Goal: Task Accomplishment & Management: Use online tool/utility

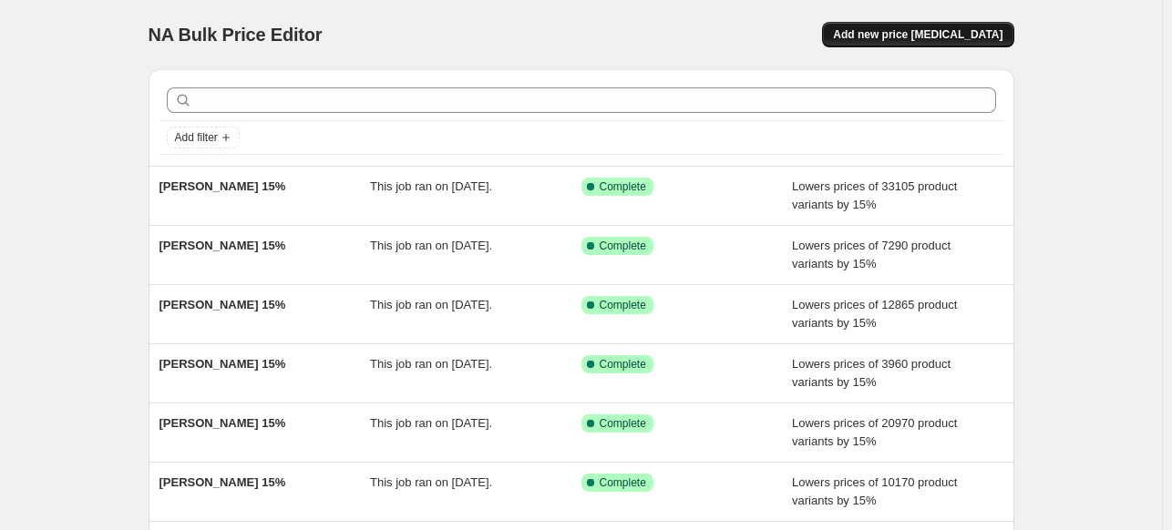
click at [918, 39] on span "Add new price [MEDICAL_DATA]" at bounding box center [917, 34] width 169 height 15
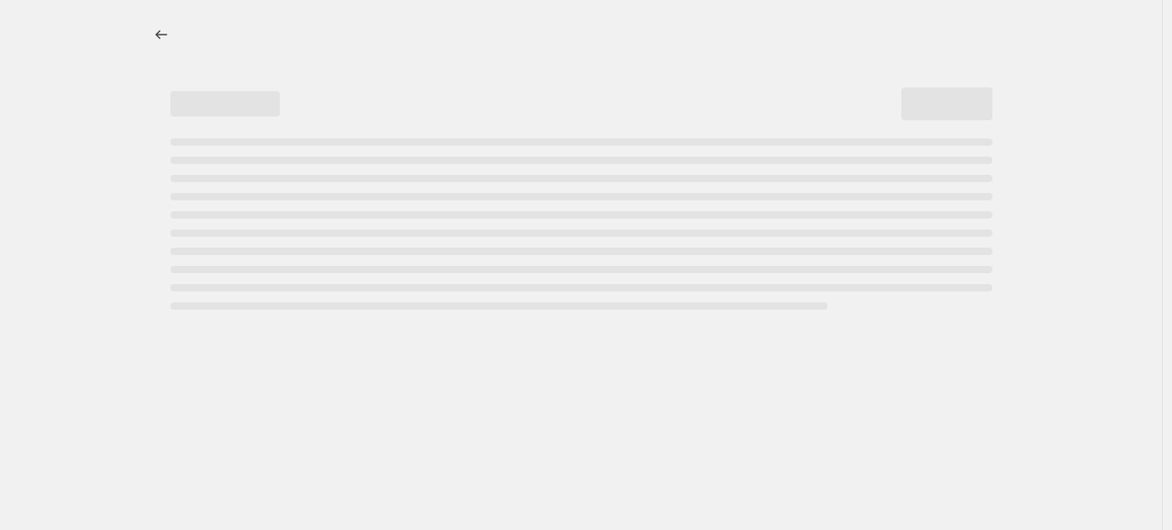
select select "percentage"
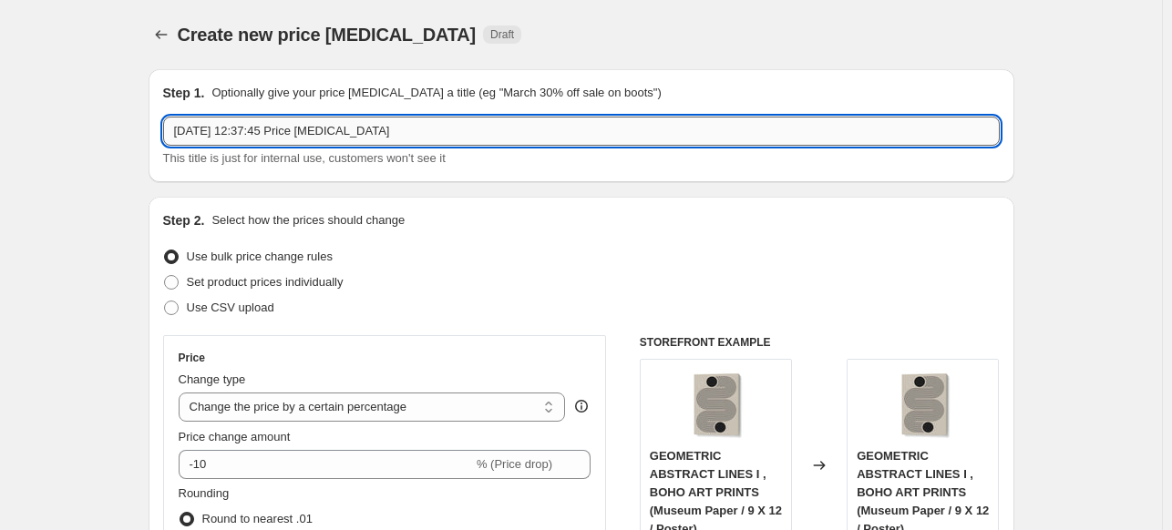
click at [475, 127] on input "[DATE] 12:37:45 Price [MEDICAL_DATA]" at bounding box center [581, 131] width 837 height 29
paste input "[PERSON_NAME]"
type input "[PERSON_NAME] 15%"
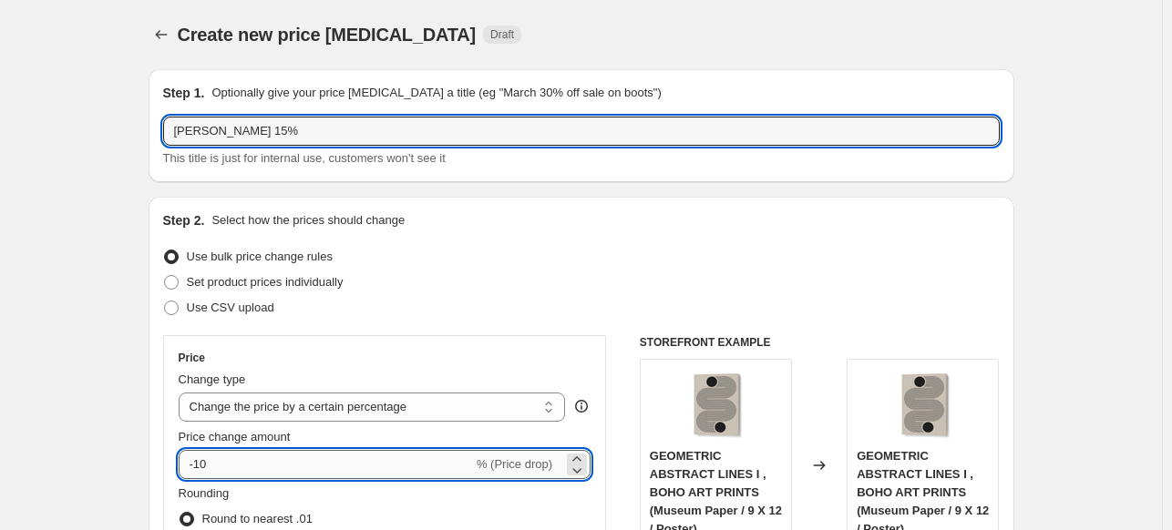
click at [353, 471] on input "-10" at bounding box center [326, 464] width 294 height 29
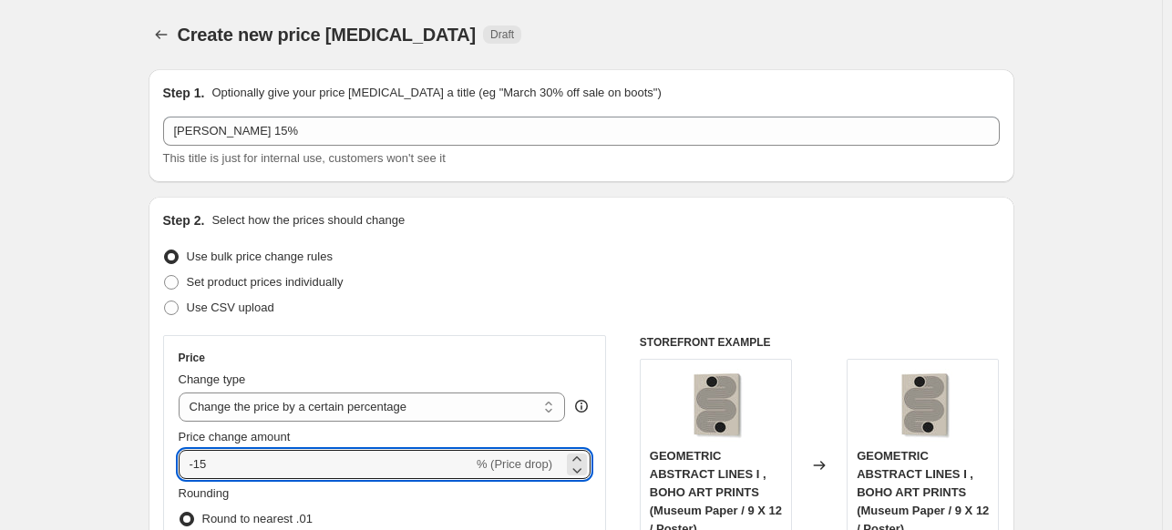
type input "-15"
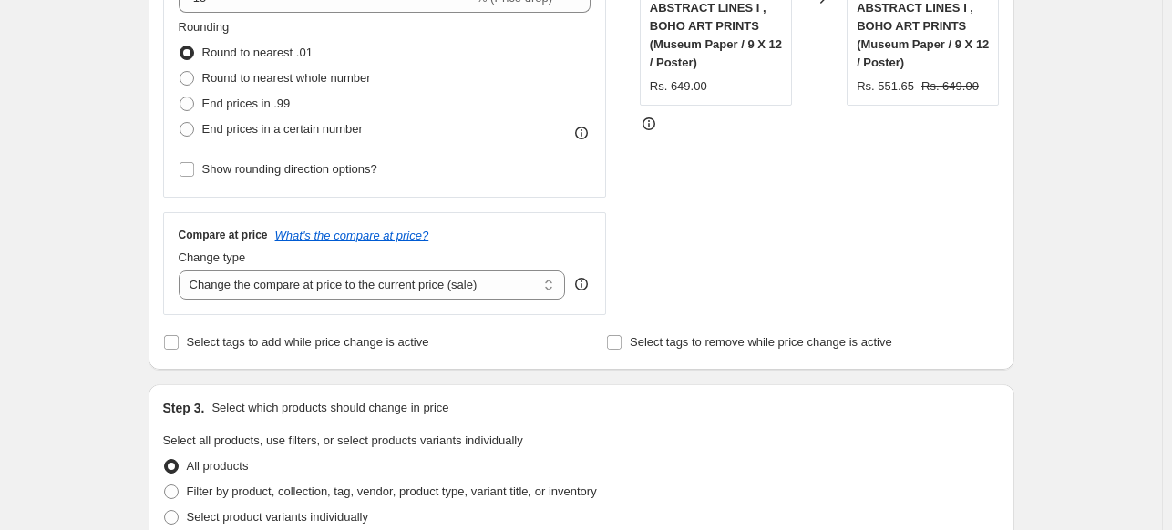
scroll to position [638, 0]
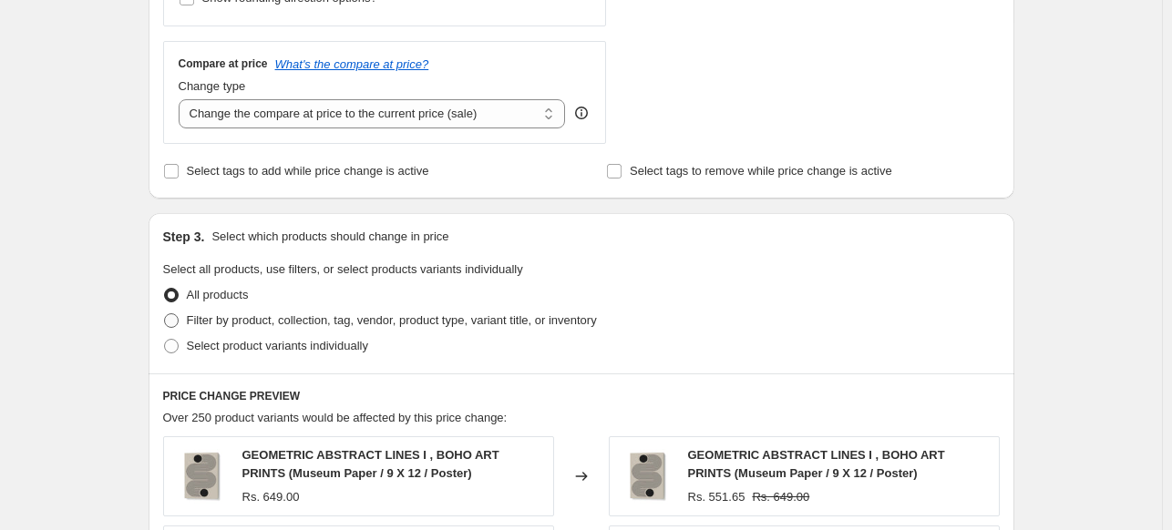
click at [222, 322] on span "Filter by product, collection, tag, vendor, product type, variant title, or inv…" at bounding box center [392, 320] width 410 height 14
click at [165, 314] on input "Filter by product, collection, tag, vendor, product type, variant title, or inv…" at bounding box center [164, 313] width 1 height 1
radio input "true"
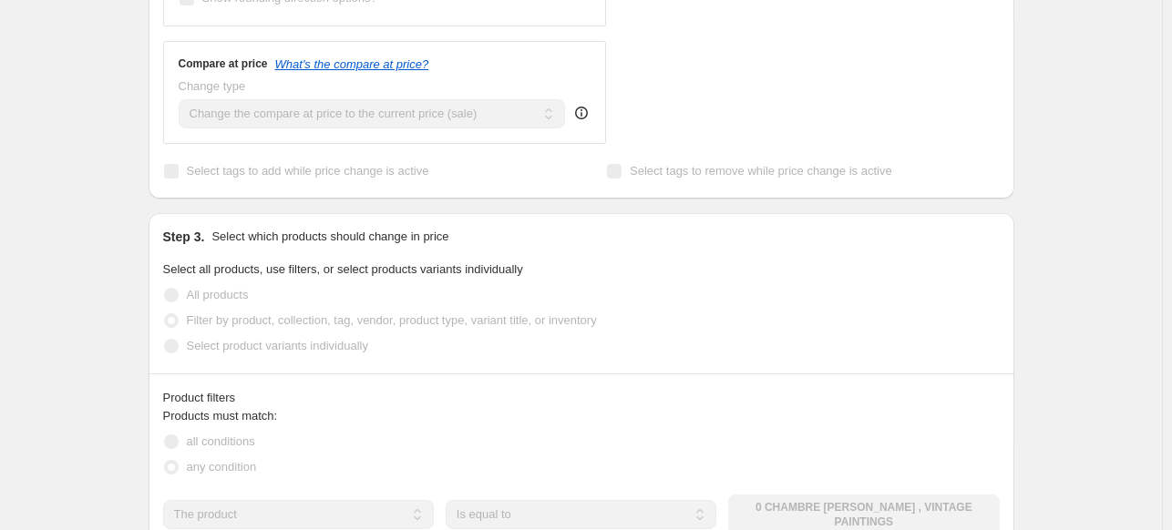
scroll to position [911, 0]
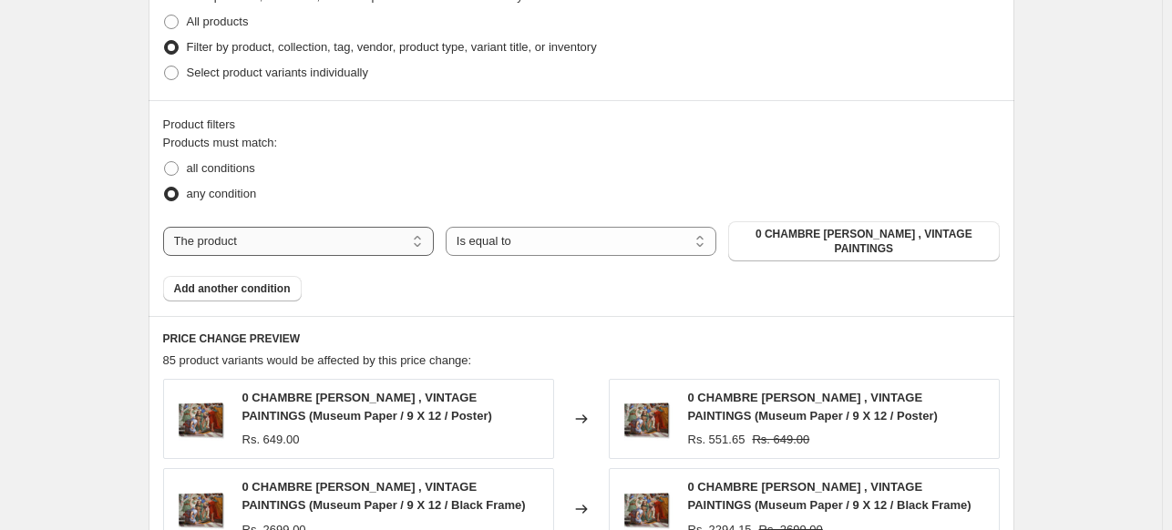
click at [400, 246] on select "The product The product's collection The product's tag The product's vendor The…" at bounding box center [298, 241] width 271 height 29
select select "collection"
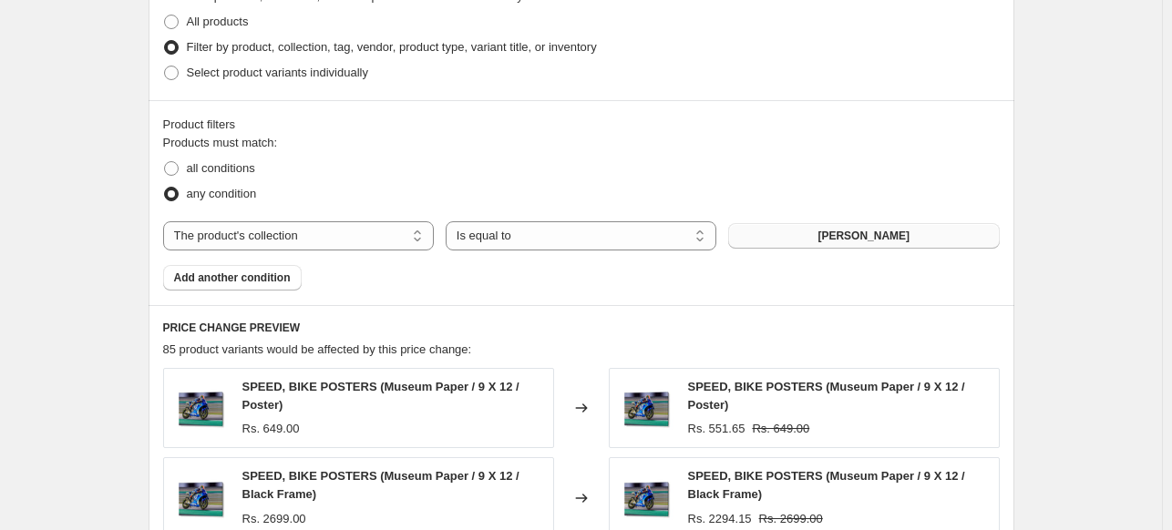
click at [773, 240] on button "[PERSON_NAME]" at bounding box center [863, 236] width 271 height 26
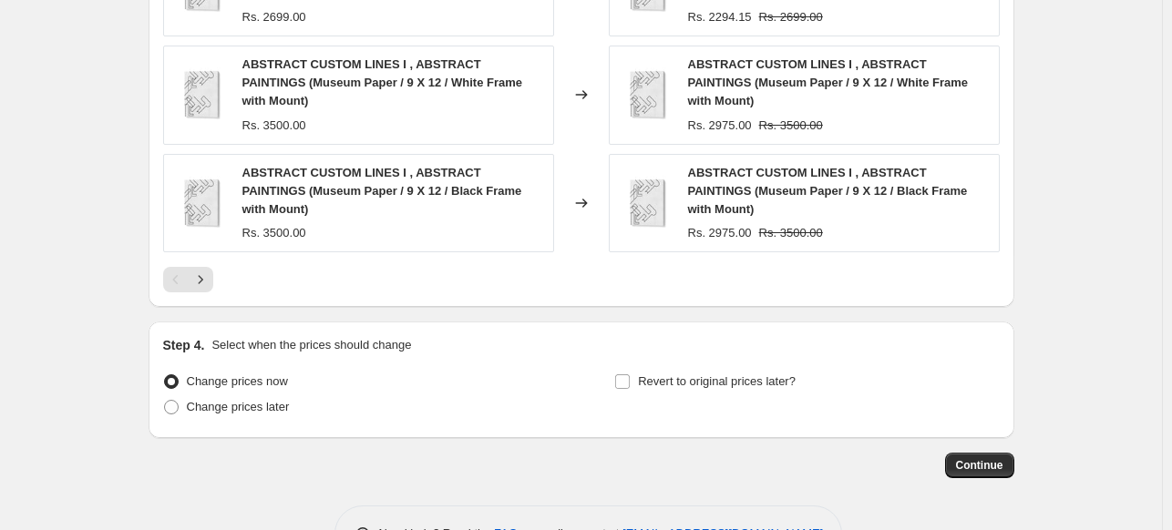
scroll to position [1524, 0]
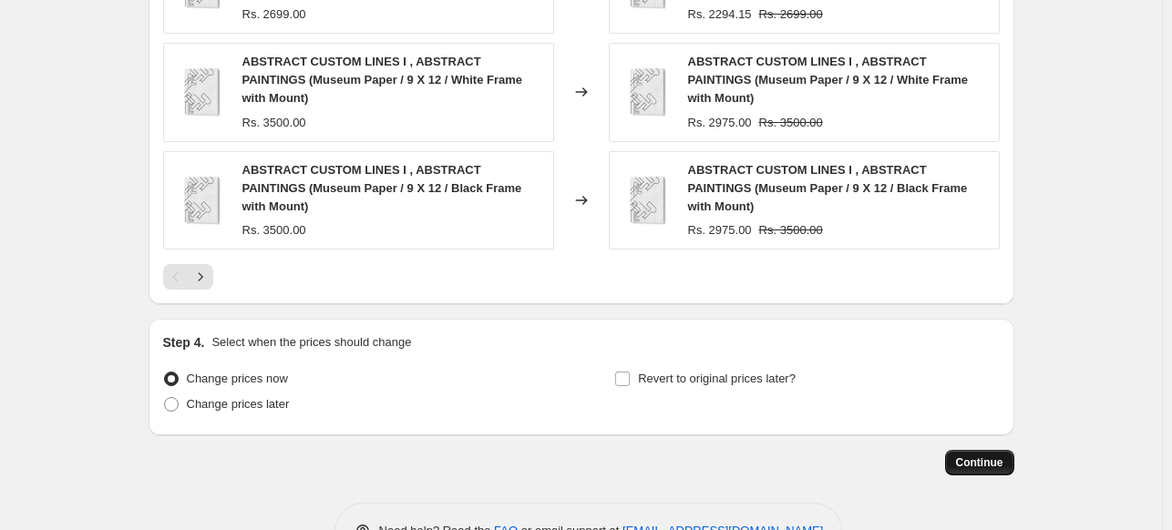
click at [1002, 456] on span "Continue" at bounding box center [979, 463] width 47 height 15
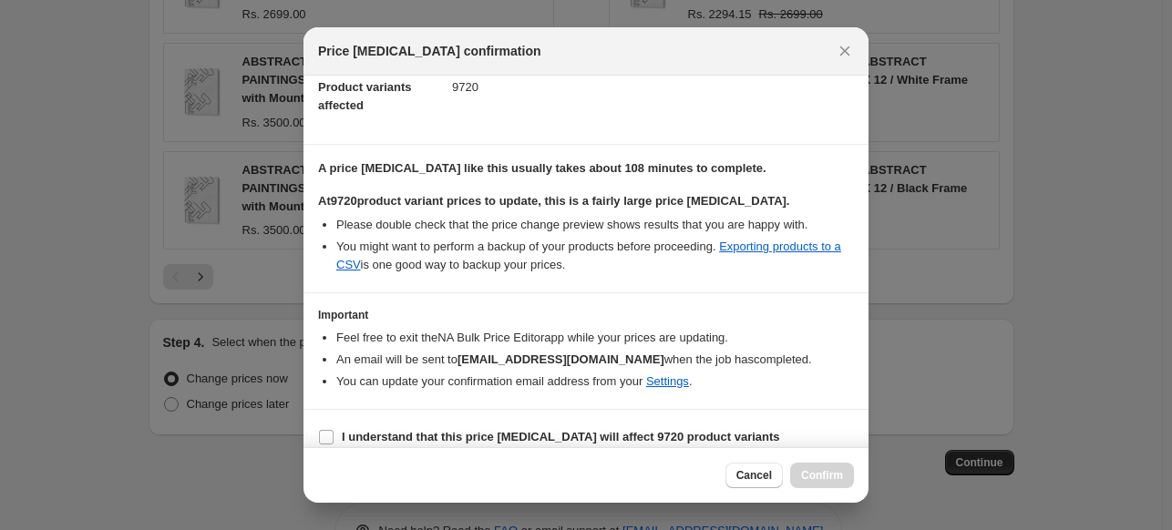
scroll to position [222, 0]
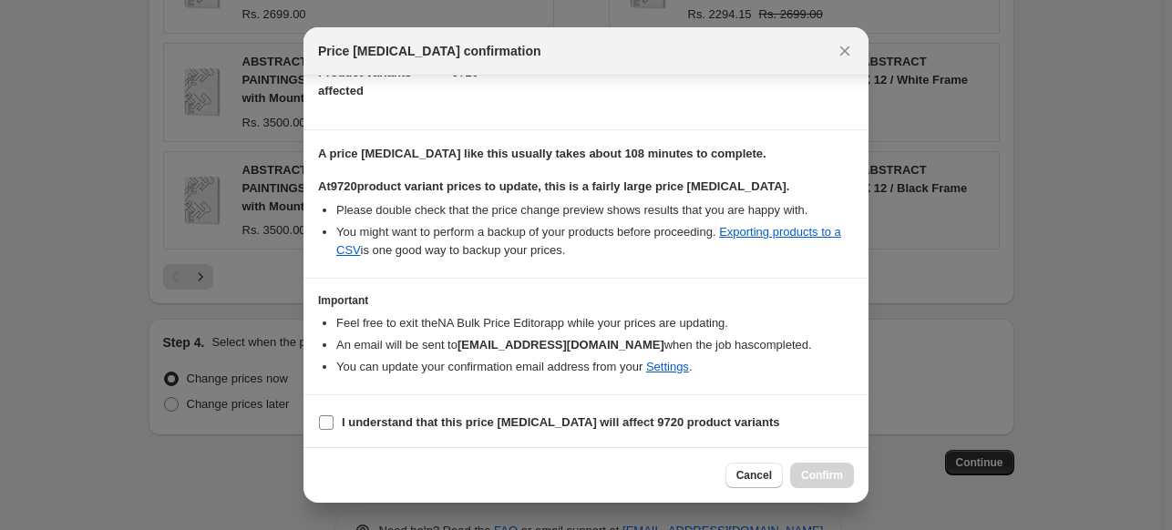
click at [423, 410] on label "I understand that this price [MEDICAL_DATA] will affect 9720 product variants" at bounding box center [549, 423] width 462 height 26
click at [334, 416] on input "I understand that this price [MEDICAL_DATA] will affect 9720 product variants" at bounding box center [326, 423] width 15 height 15
checkbox input "true"
click at [824, 473] on span "Confirm" at bounding box center [822, 475] width 42 height 15
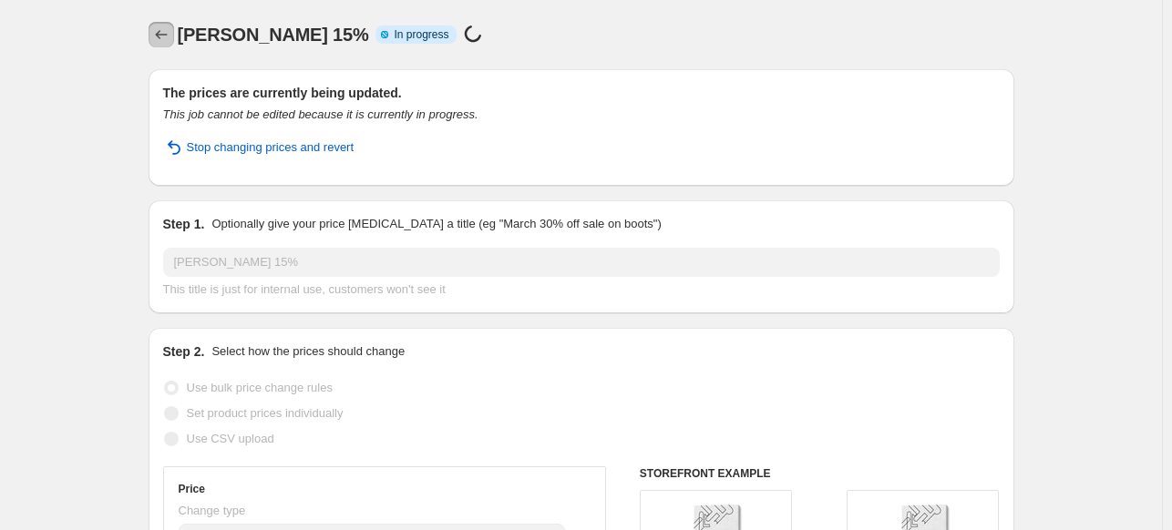
click at [174, 40] on button "Price change jobs" at bounding box center [162, 35] width 26 height 26
